Goal: Information Seeking & Learning: Learn about a topic

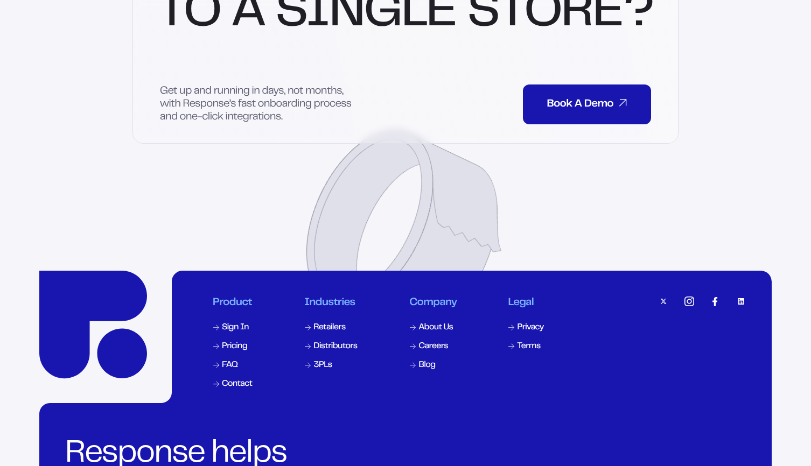
scroll to position [5001, 0]
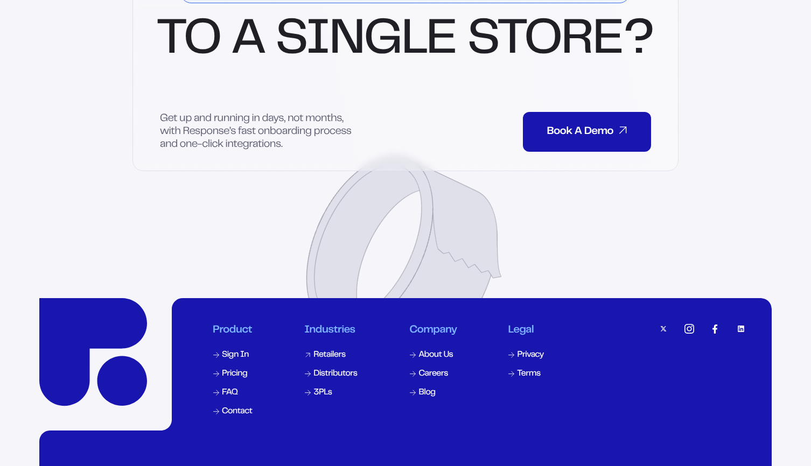
click at [333, 360] on div "Retailers" at bounding box center [329, 355] width 32 height 9
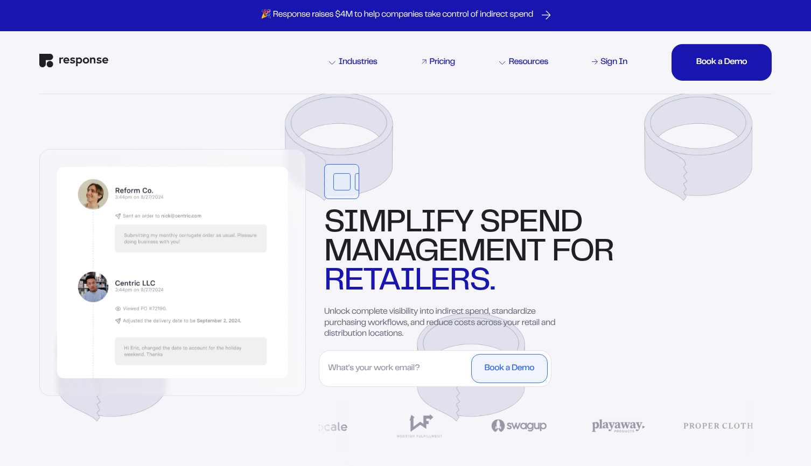
click at [440, 59] on div "Pricing" at bounding box center [442, 62] width 25 height 9
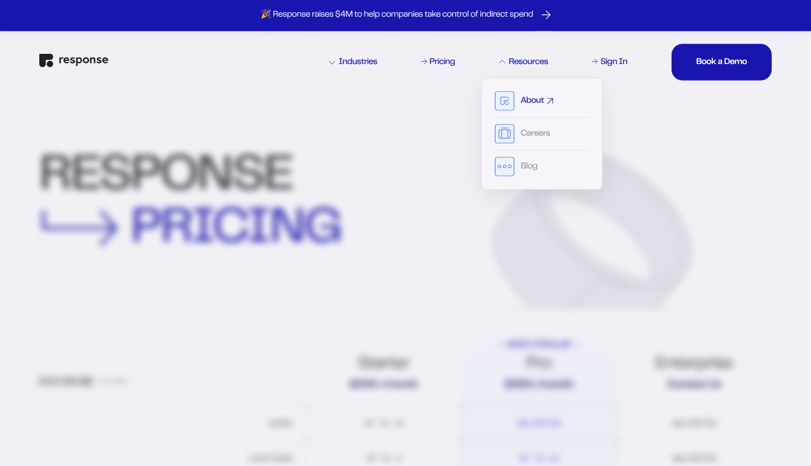
click at [524, 98] on div "About" at bounding box center [532, 101] width 23 height 9
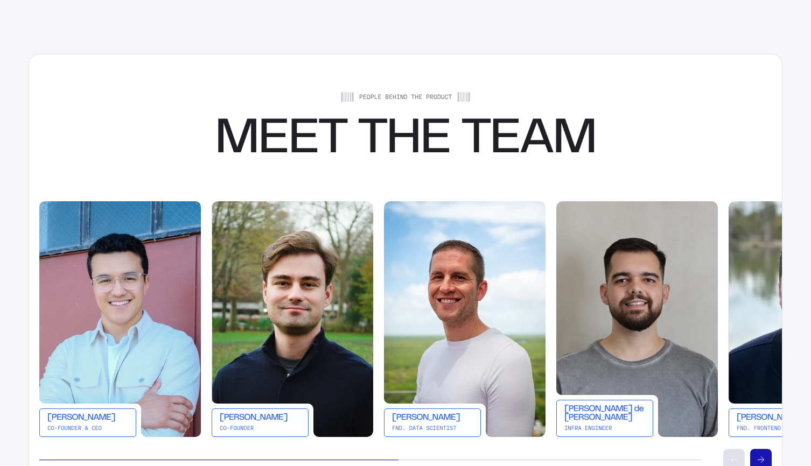
scroll to position [1938, 0]
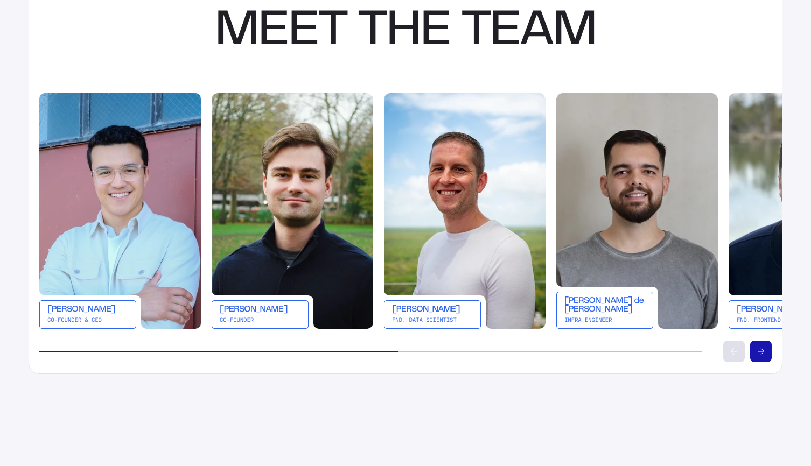
click at [92, 313] on div "[PERSON_NAME]" at bounding box center [87, 310] width 81 height 9
click at [121, 205] on img at bounding box center [120, 211] width 162 height 236
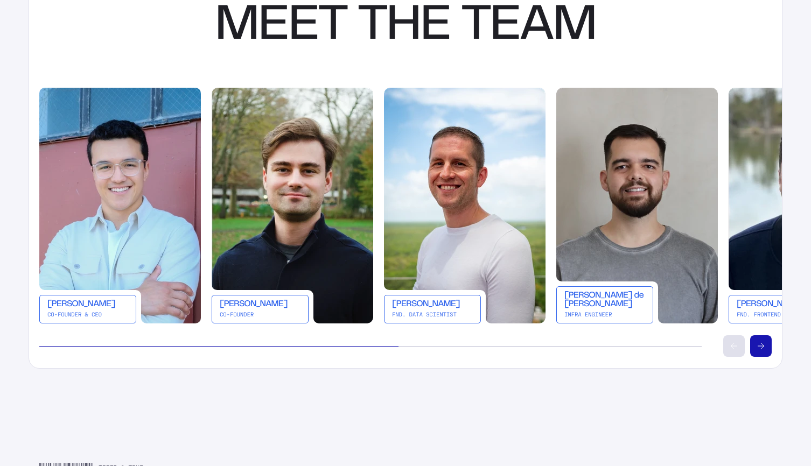
scroll to position [2046, 0]
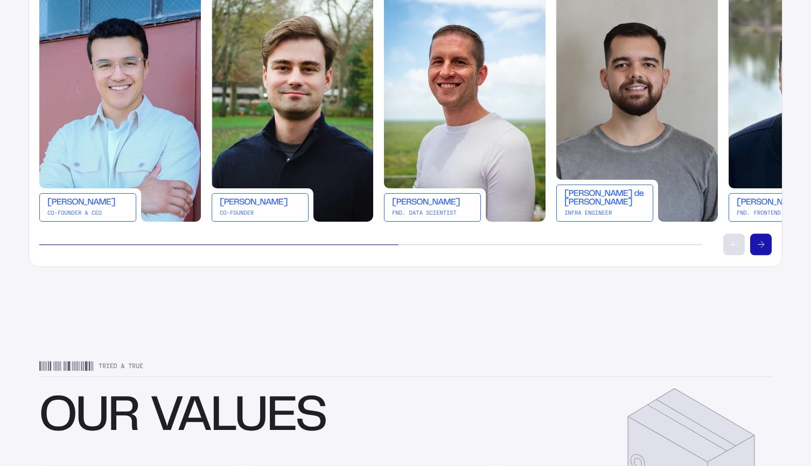
click at [89, 216] on div "Co-Founder & CEO" at bounding box center [87, 213] width 81 height 6
click at [92, 211] on div "Co-Founder & CEO" at bounding box center [87, 212] width 81 height 6
click at [279, 210] on div "Co-Founder" at bounding box center [260, 212] width 81 height 6
click at [247, 199] on div "[PERSON_NAME]" at bounding box center [260, 202] width 81 height 9
click at [289, 110] on img at bounding box center [293, 103] width 162 height 236
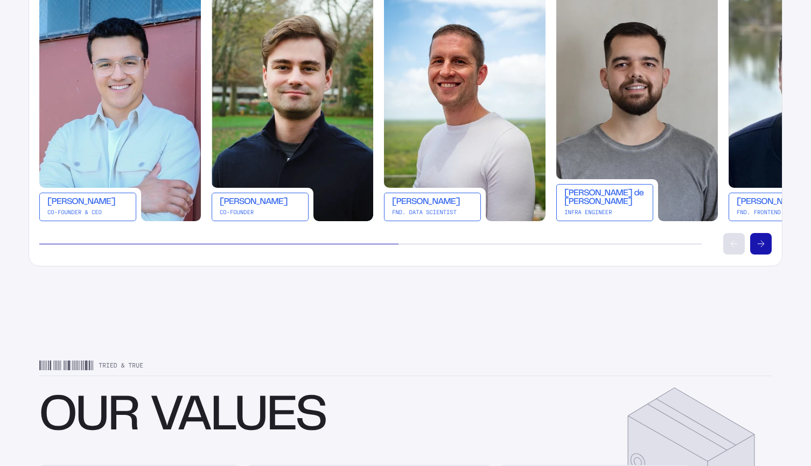
click at [106, 91] on img at bounding box center [120, 103] width 162 height 236
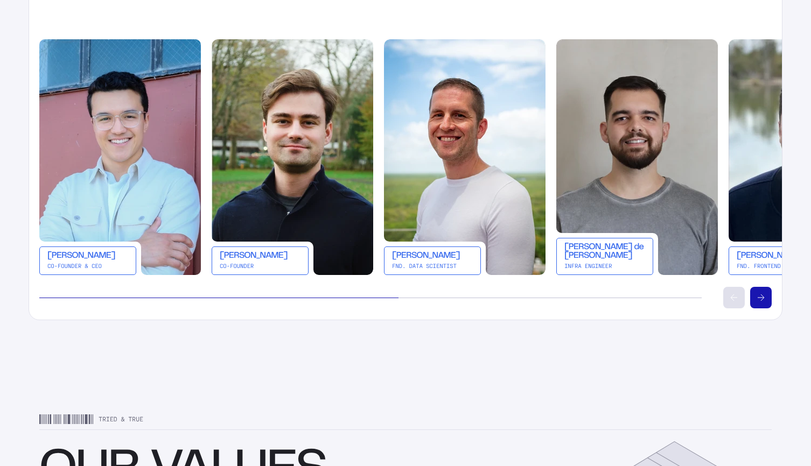
click at [763, 289] on button "Scroll right" at bounding box center [761, 298] width 22 height 22
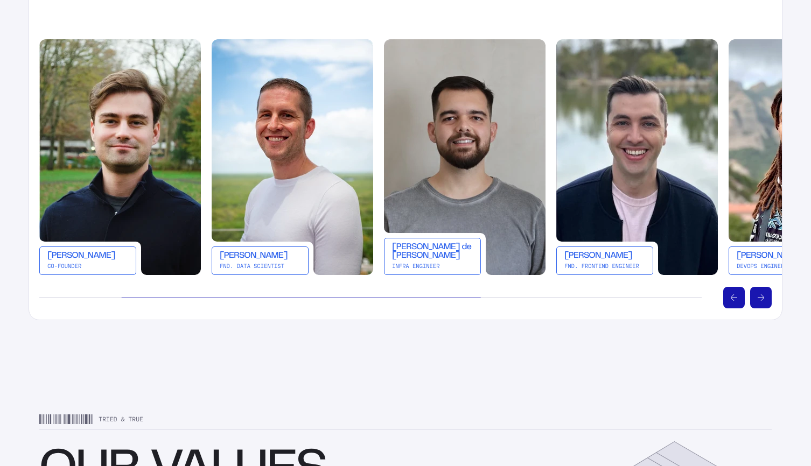
click at [763, 289] on button "Scroll right" at bounding box center [761, 298] width 22 height 22
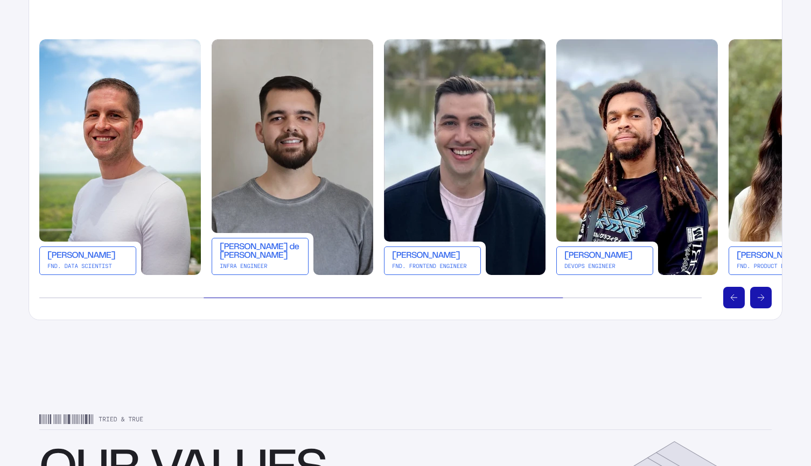
click at [763, 289] on button "Scroll right" at bounding box center [761, 298] width 22 height 22
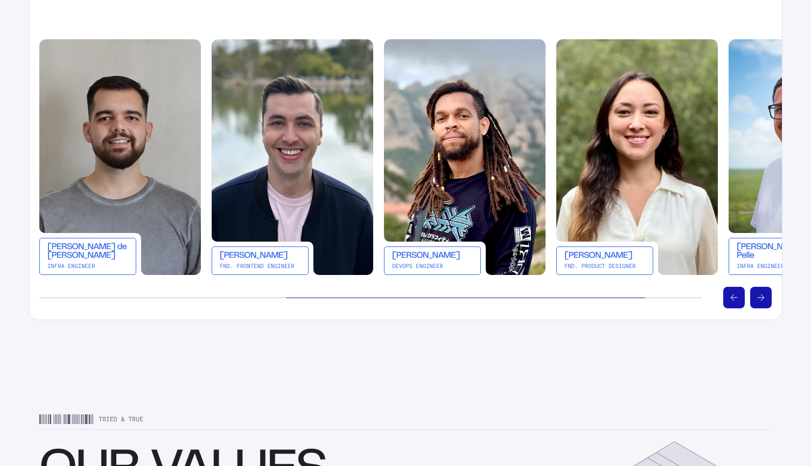
click at [763, 289] on button "Scroll right" at bounding box center [761, 298] width 22 height 22
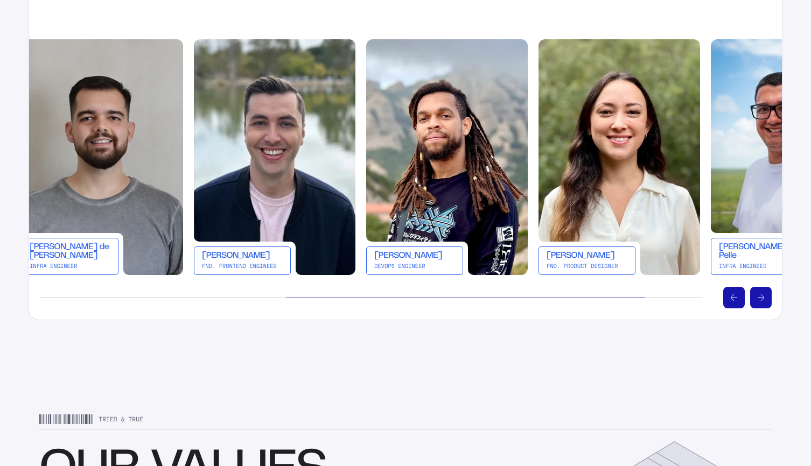
click at [763, 289] on button "Scroll right" at bounding box center [761, 298] width 22 height 22
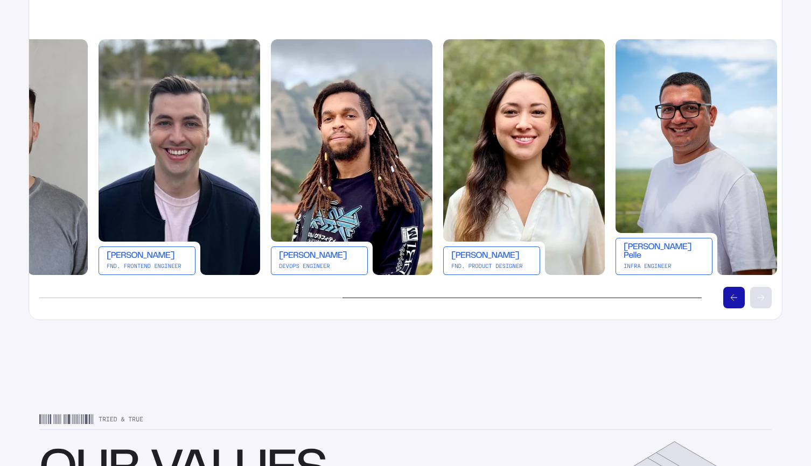
scroll to position [0, 635]
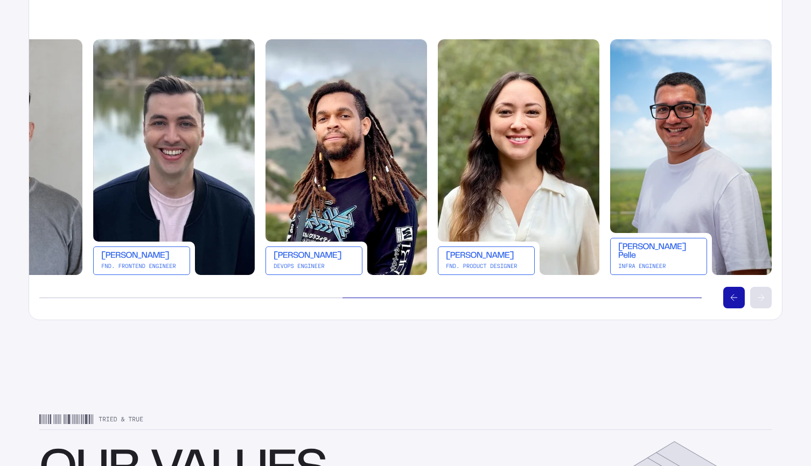
click at [732, 301] on icon "Scroll left" at bounding box center [734, 298] width 6 height 6
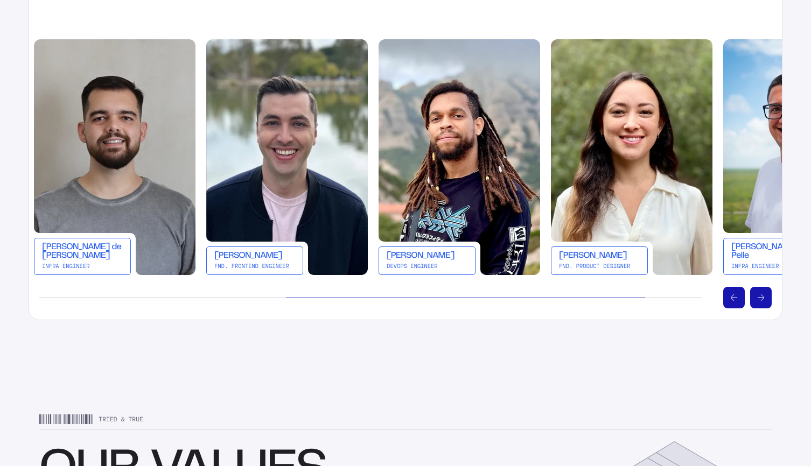
scroll to position [0, 517]
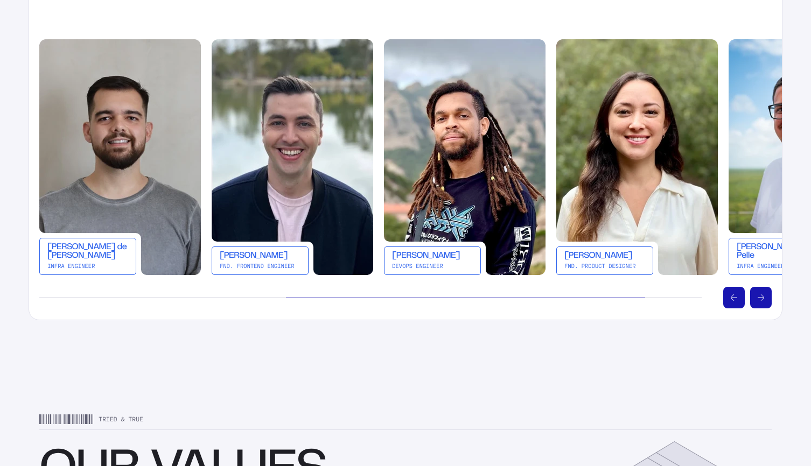
click at [732, 298] on 415 "Scroll left" at bounding box center [734, 298] width 7 height 0
click at [733, 299] on icon "Scroll left" at bounding box center [734, 298] width 6 height 6
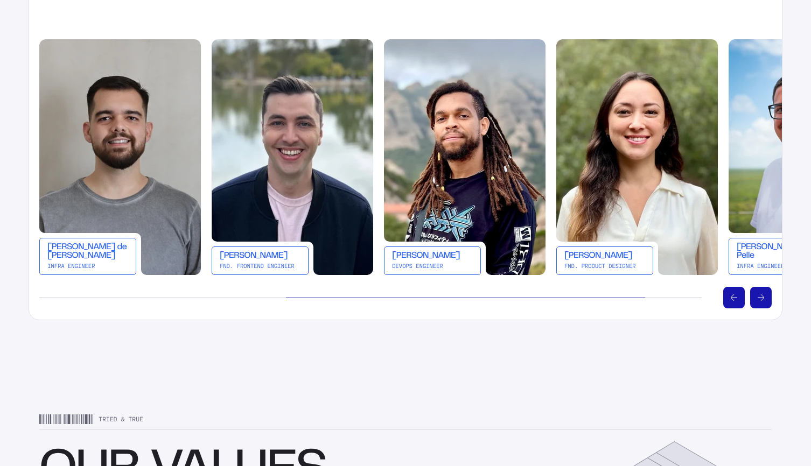
click at [733, 299] on icon "Scroll left" at bounding box center [734, 298] width 6 height 6
click at [734, 300] on icon "Scroll left" at bounding box center [734, 298] width 6 height 6
click at [731, 299] on icon "Scroll left" at bounding box center [734, 298] width 6 height 6
click at [762, 298] on 415 "Scroll right" at bounding box center [760, 298] width 7 height 0
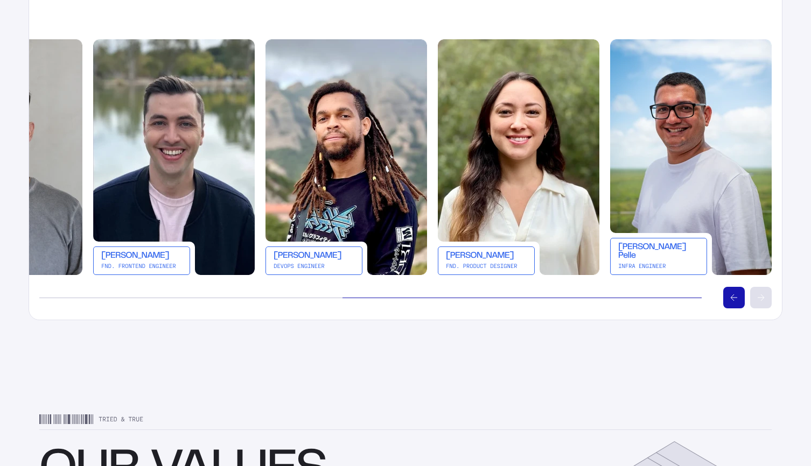
click at [733, 299] on icon "Scroll left" at bounding box center [734, 298] width 6 height 6
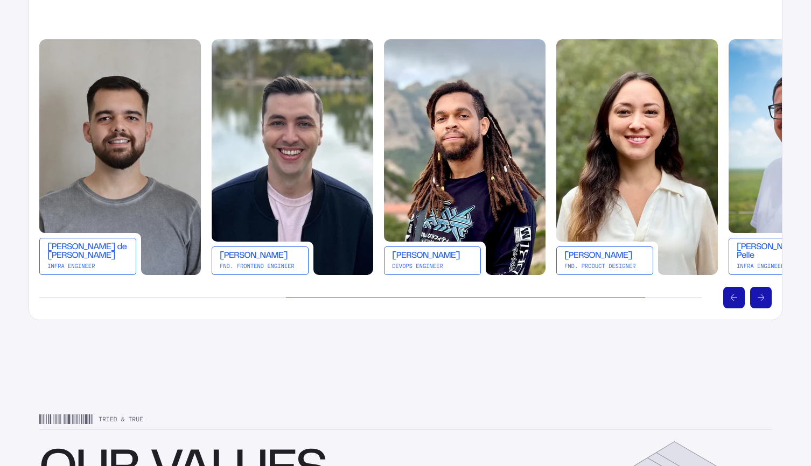
click at [733, 296] on 414 "Scroll left" at bounding box center [732, 298] width 3 height 6
click at [735, 296] on icon "Scroll left" at bounding box center [734, 298] width 6 height 6
click at [731, 297] on icon "Scroll left" at bounding box center [734, 298] width 6 height 6
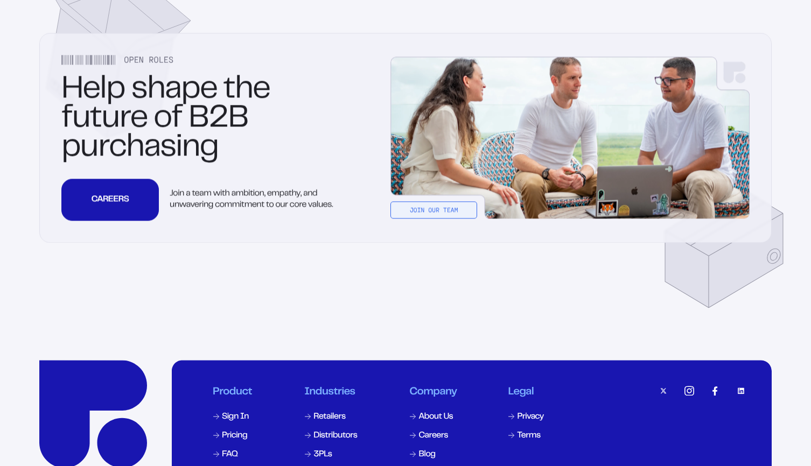
scroll to position [3500, 0]
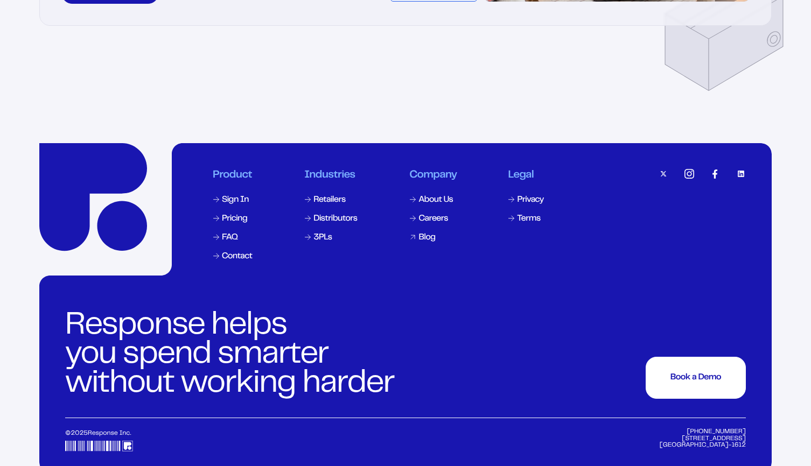
click at [426, 237] on div "Blog" at bounding box center [426, 238] width 17 height 9
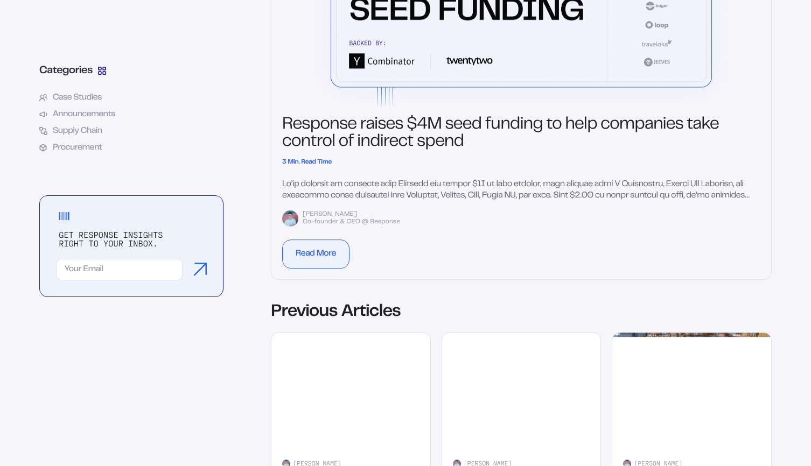
scroll to position [647, 0]
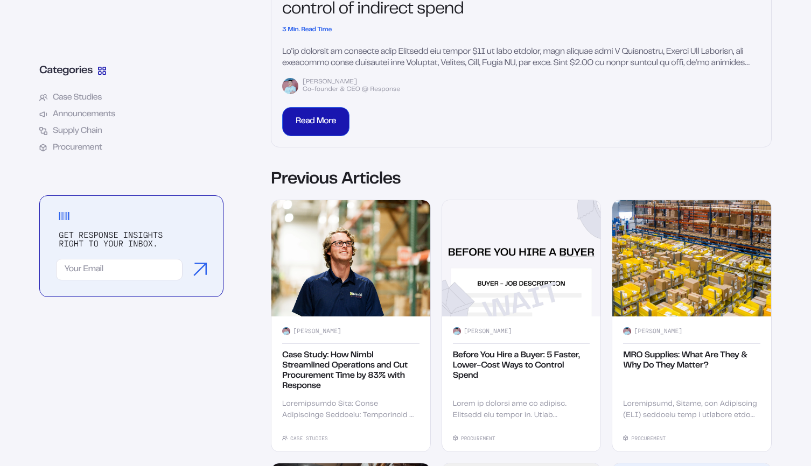
click at [317, 118] on div "Read More" at bounding box center [316, 121] width 40 height 9
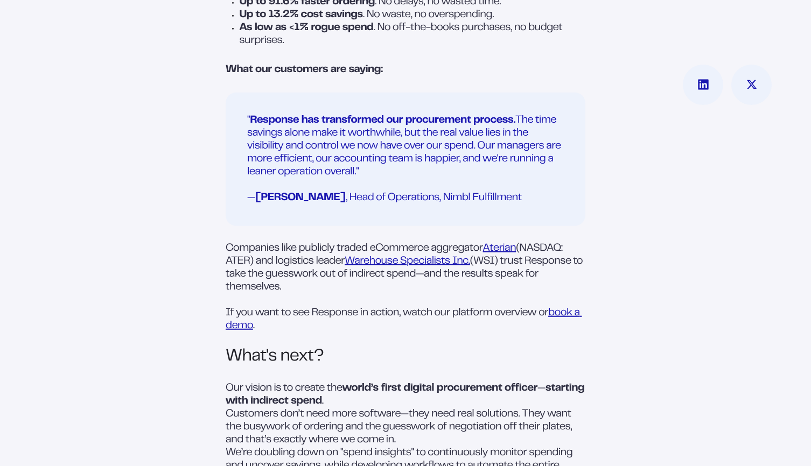
scroll to position [1508, 0]
